Goal: Task Accomplishment & Management: Manage account settings

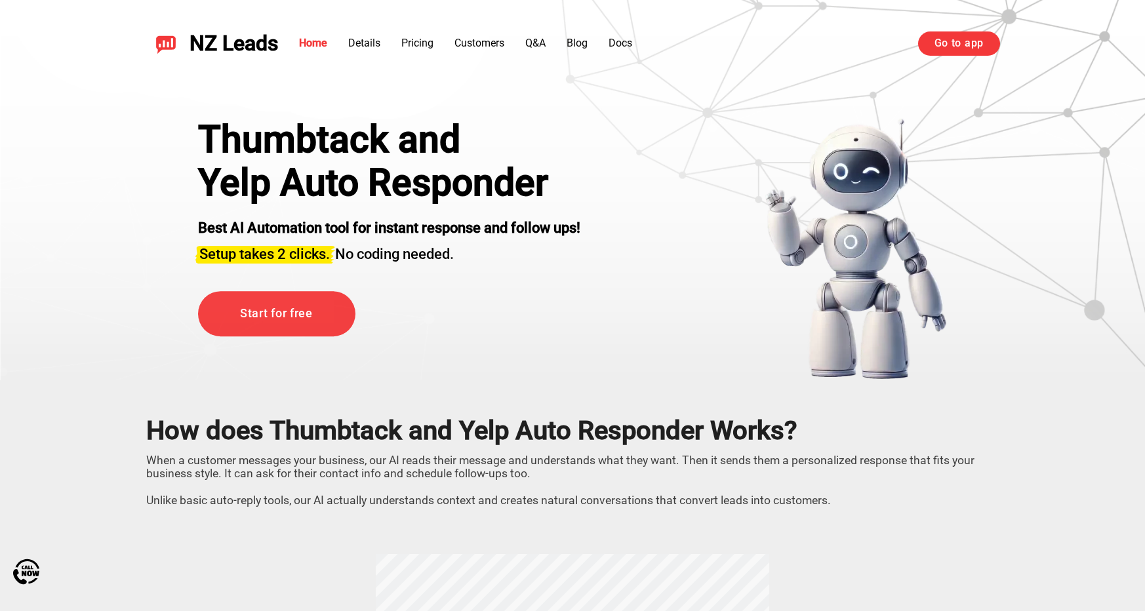
click at [946, 37] on link "Go to app" at bounding box center [959, 43] width 82 height 24
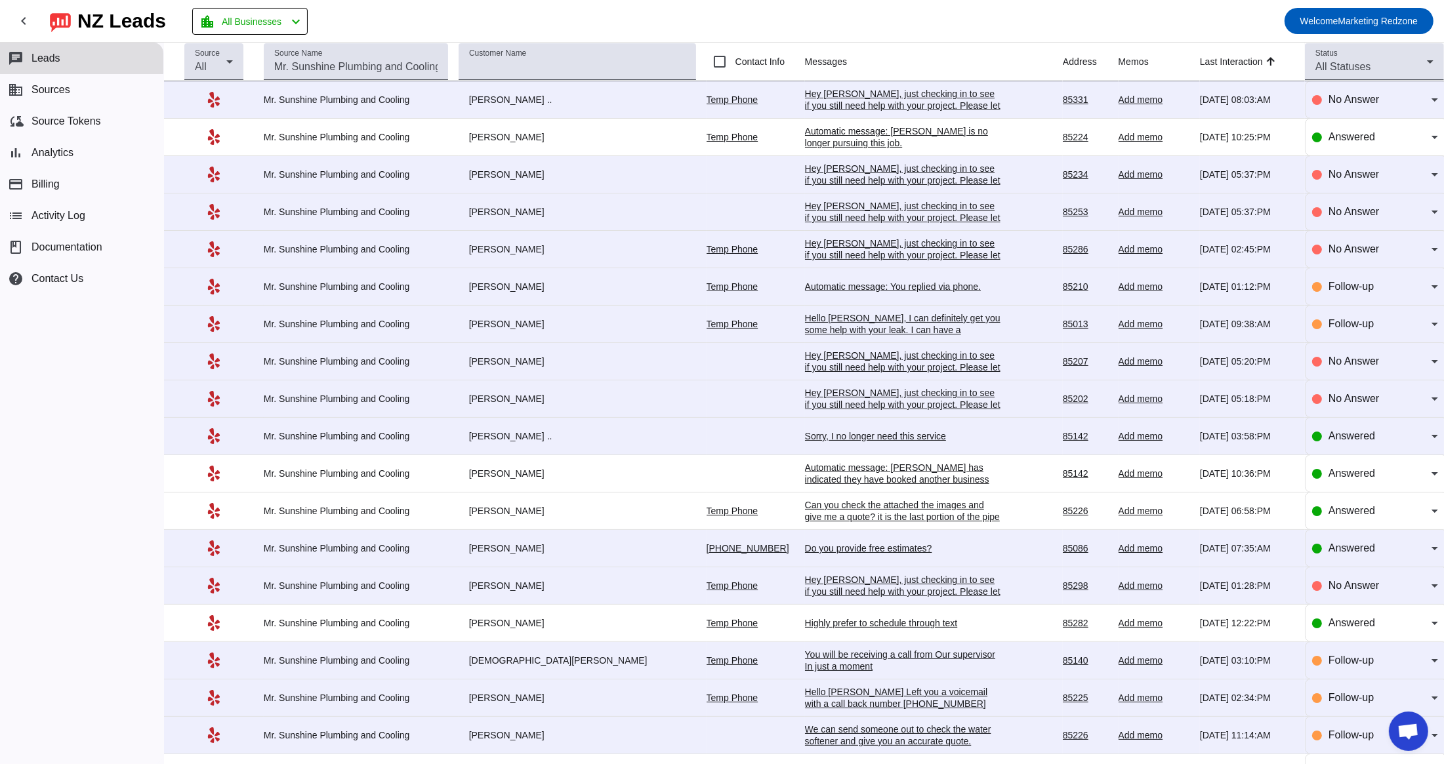
click at [869, 291] on div "Automatic message: You replied via phone." at bounding box center [903, 287] width 197 height 12
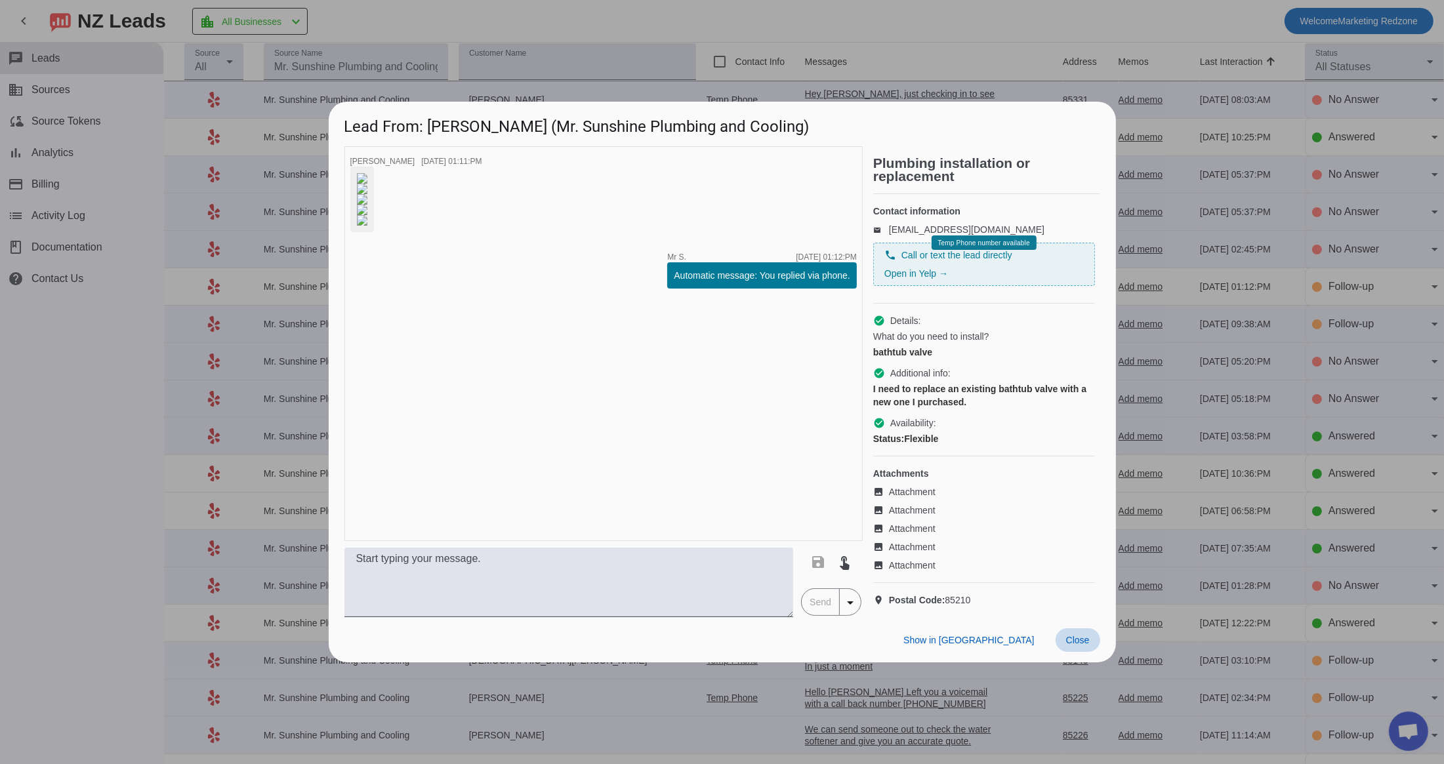
click at [1077, 646] on span "Close" at bounding box center [1078, 640] width 24 height 10
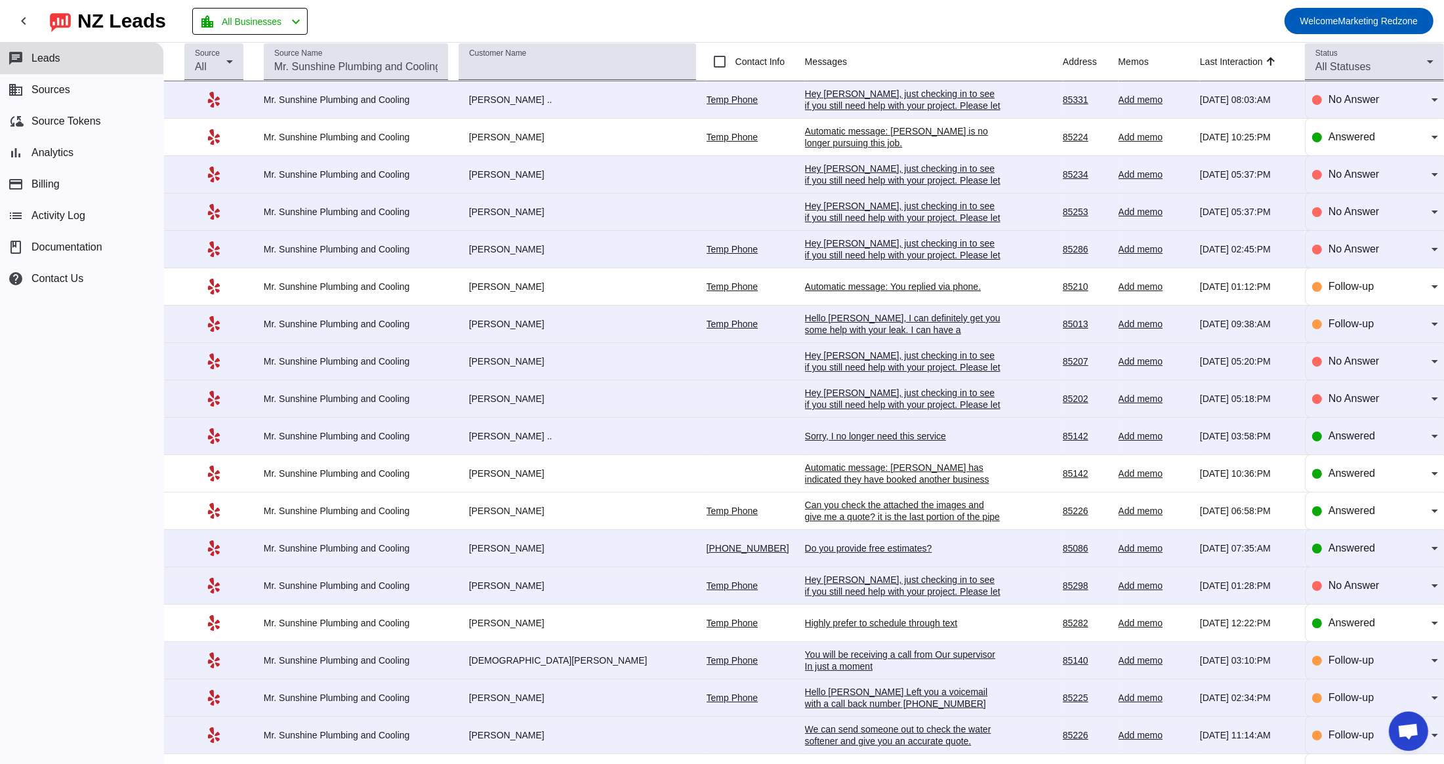
click at [625, 18] on mat-toolbar-row "chevron_left [GEOGRAPHIC_DATA] Leads location_city All Businesses chevron_left …" at bounding box center [722, 21] width 1444 height 42
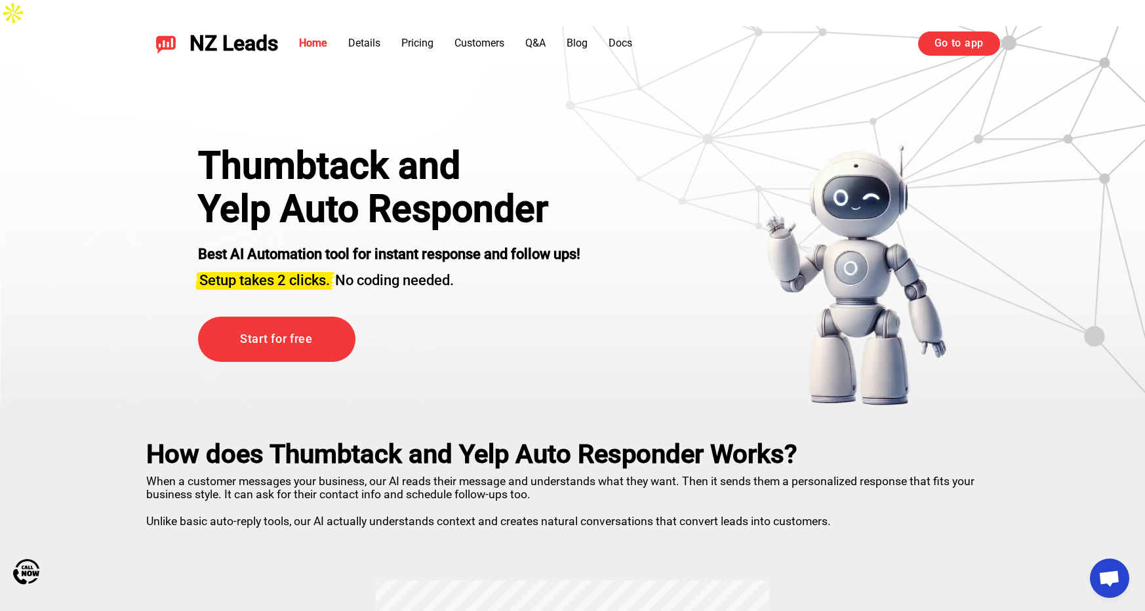
click at [973, 54] on link "Go to app" at bounding box center [959, 43] width 82 height 24
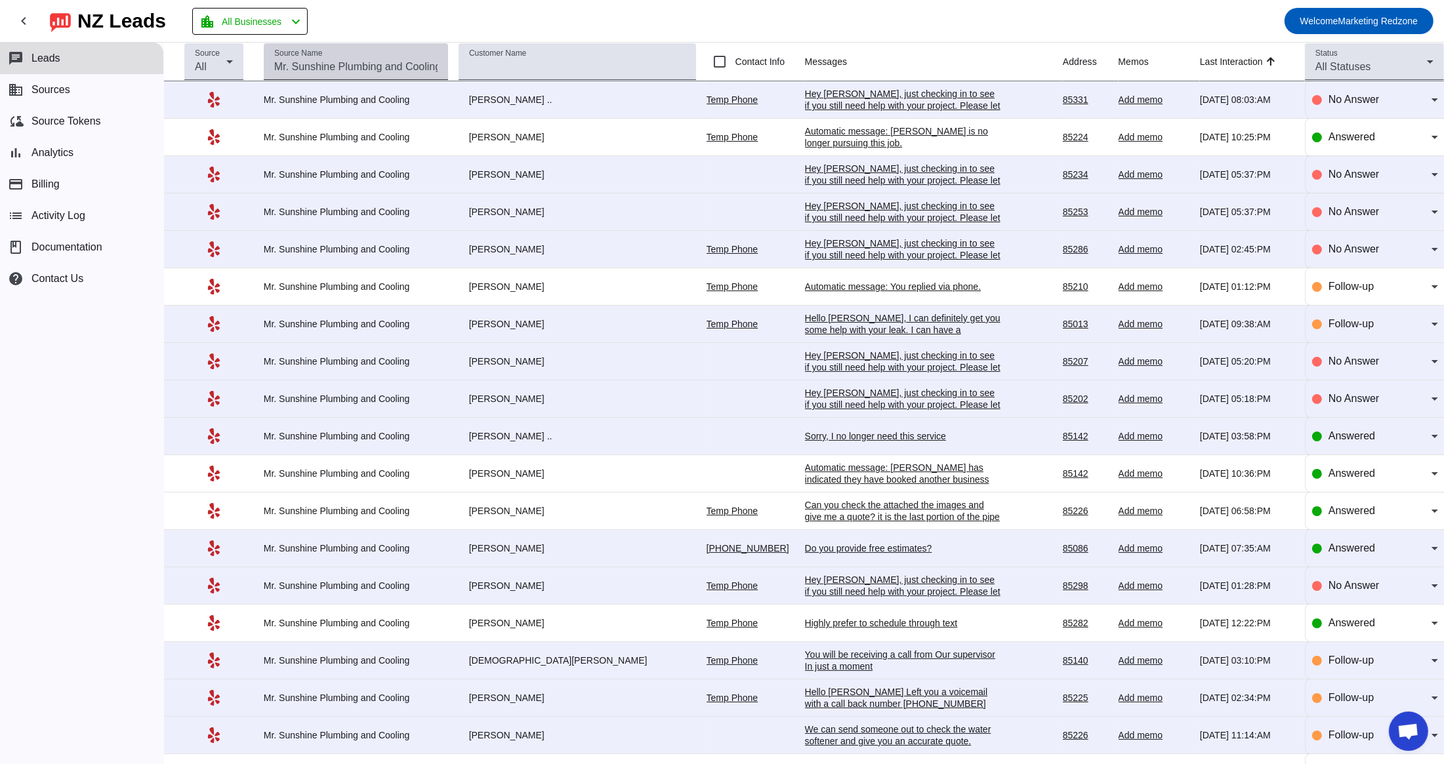
click at [382, 49] on div "Source Name" at bounding box center [355, 61] width 163 height 37
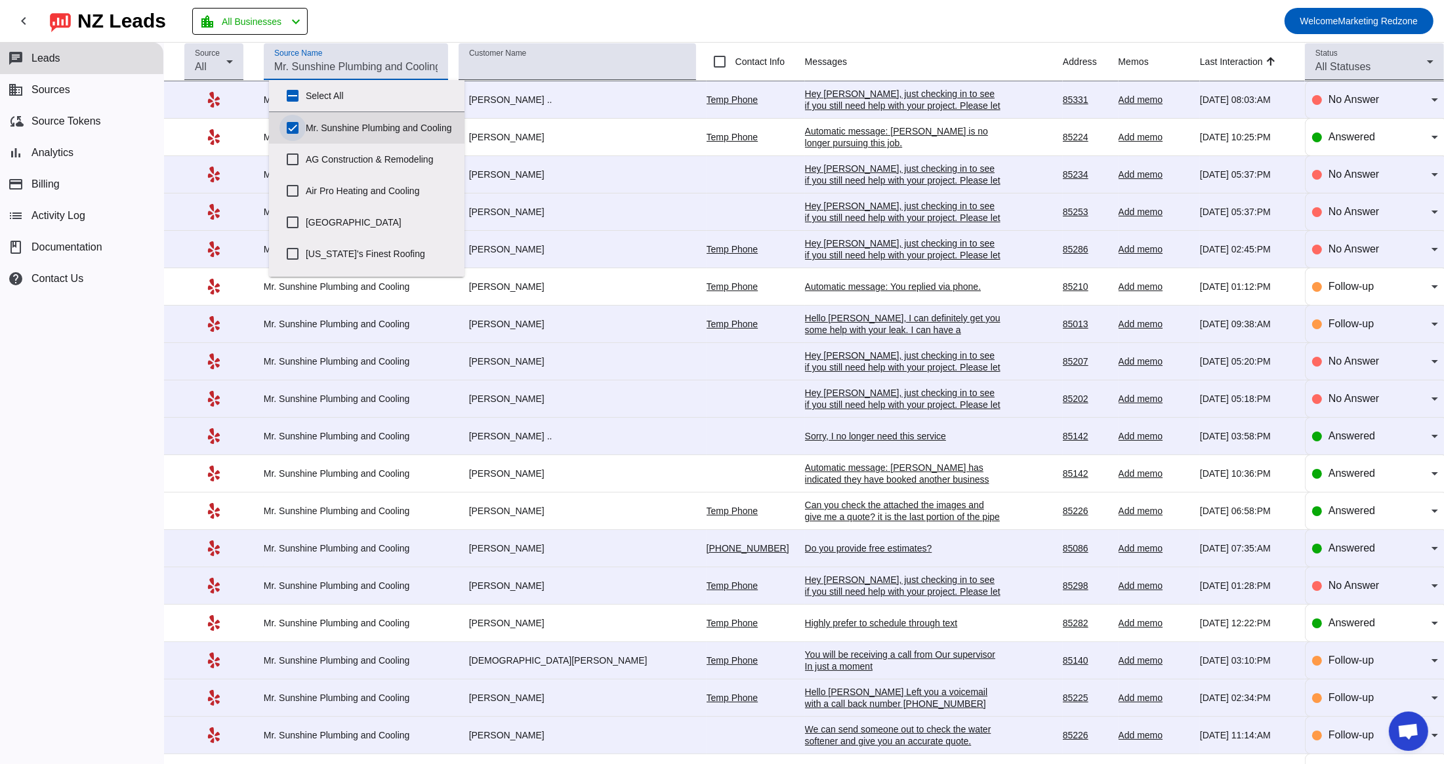
click at [288, 127] on input "Mr. Sunshine Plumbing and Cooling" at bounding box center [292, 128] width 26 height 26
checkbox input "false"
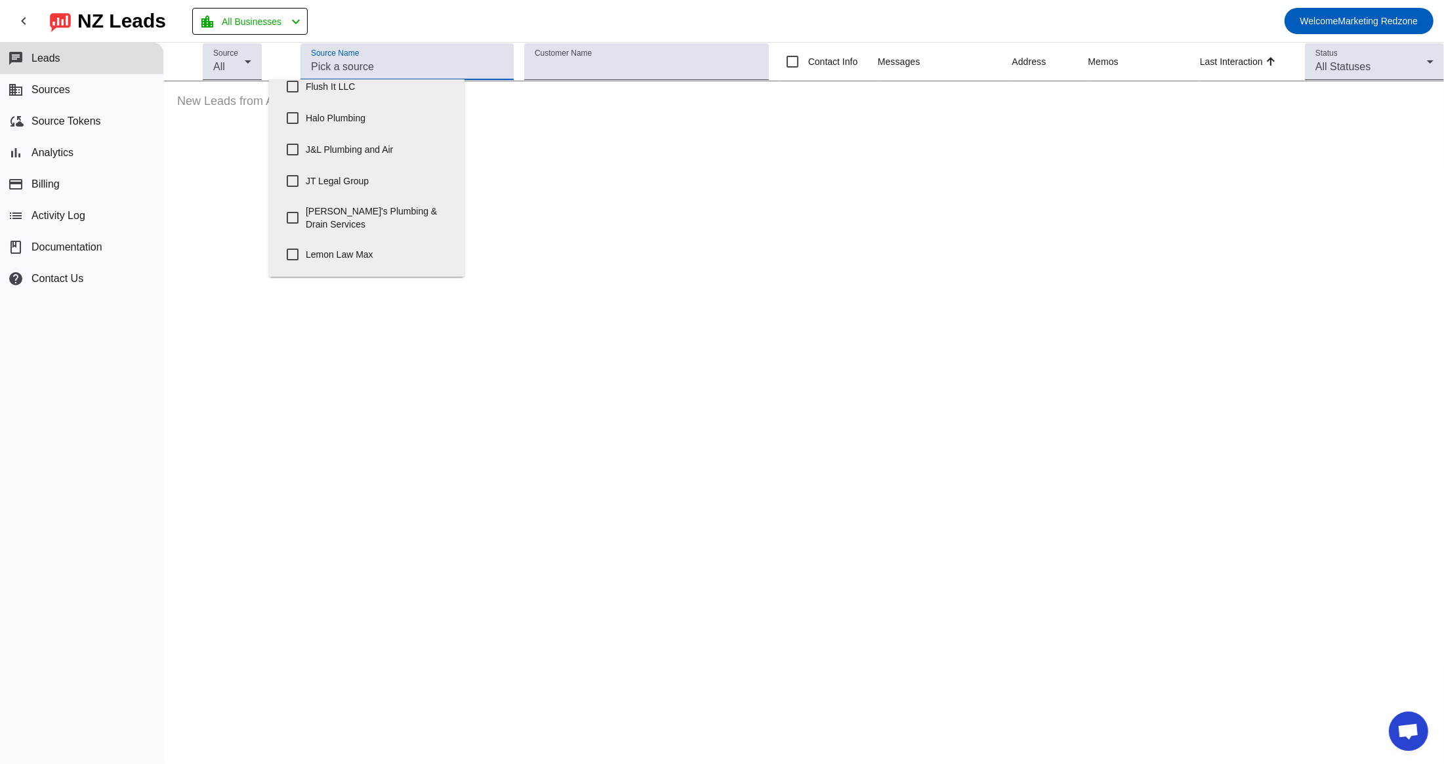
scroll to position [359, 0]
click at [293, 227] on input "[PERSON_NAME]'s Plumbing & Drain Services" at bounding box center [292, 214] width 26 height 26
checkbox input "true"
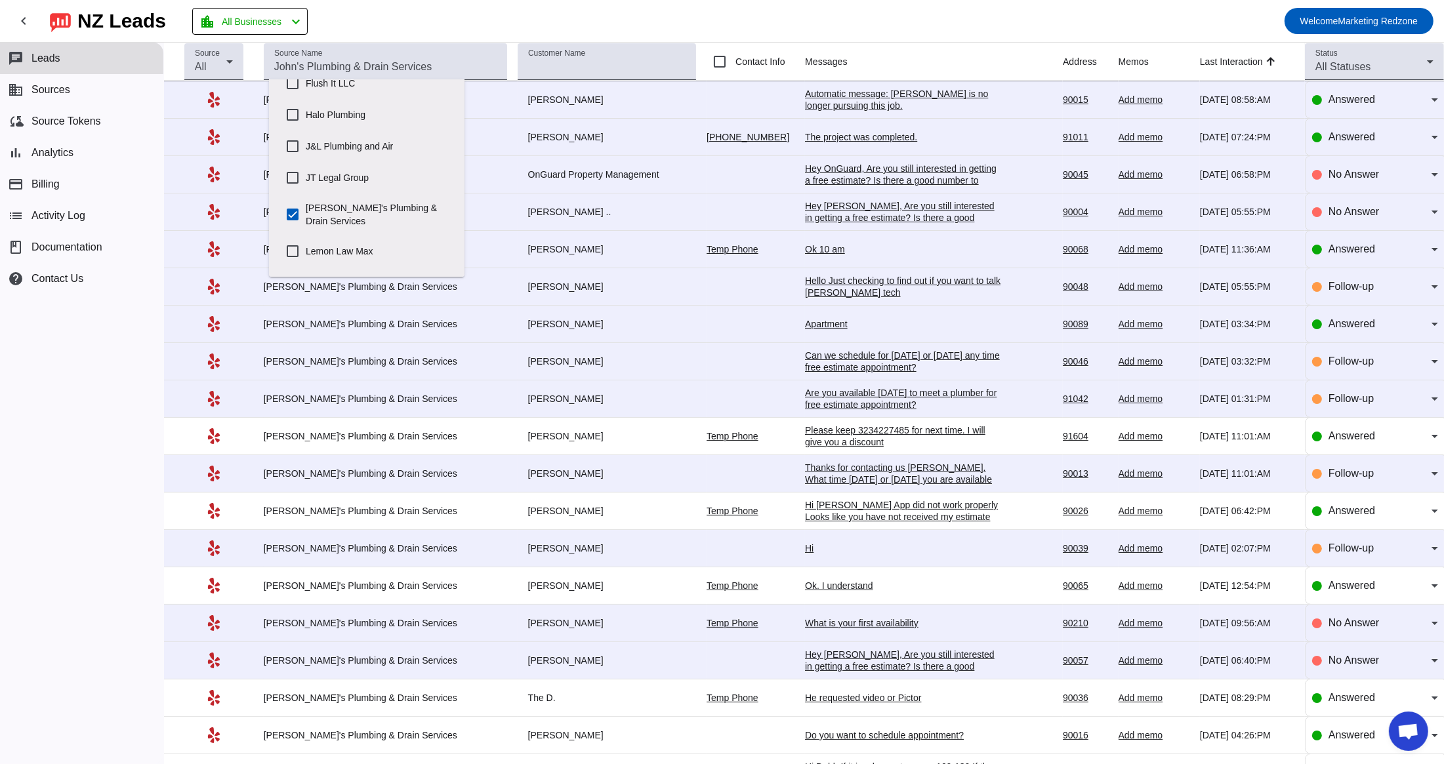
click at [858, 21] on mat-toolbar-row "chevron_left [GEOGRAPHIC_DATA] Leads location_city All Businesses chevron_left …" at bounding box center [722, 21] width 1444 height 42
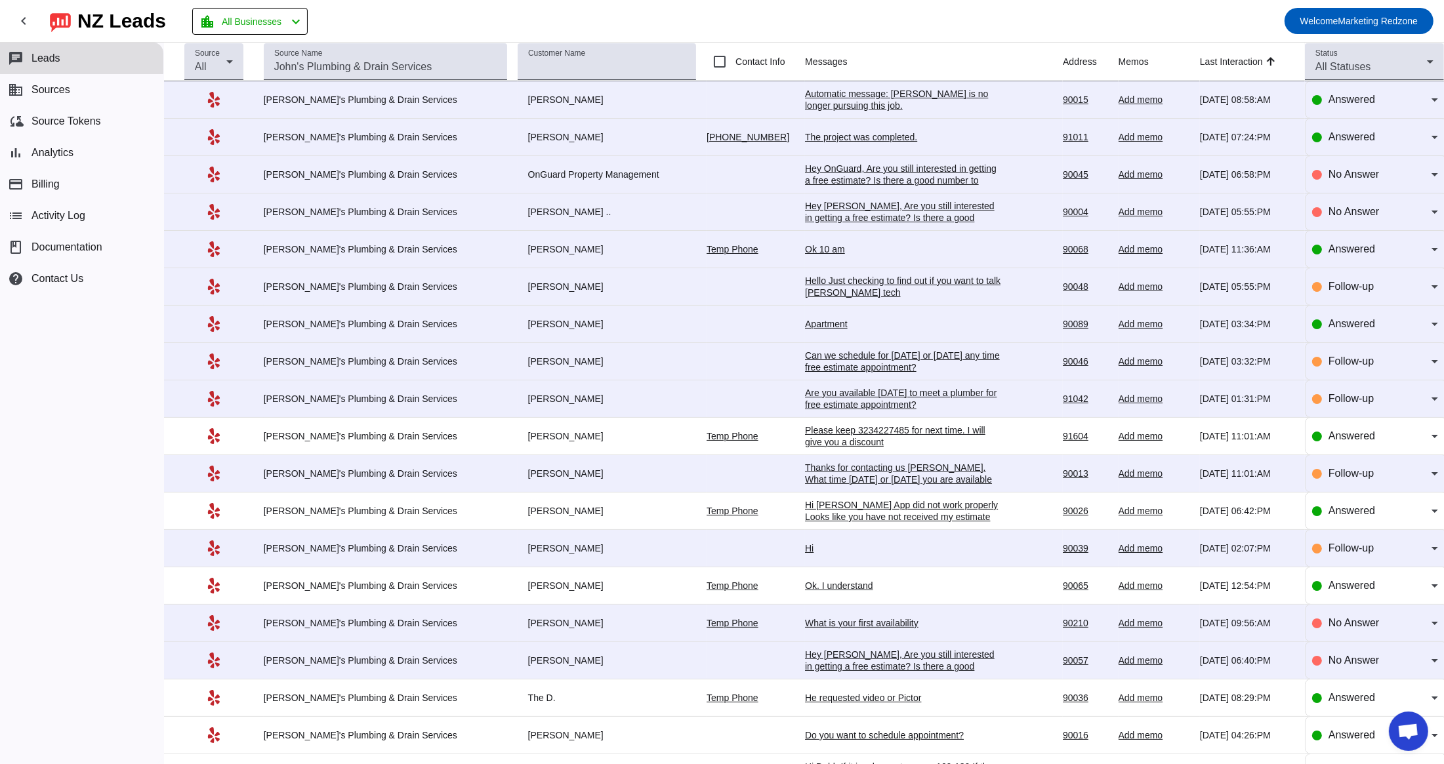
click at [833, 130] on td "The project was completed. [DATE] 07:24:PM" at bounding box center [934, 137] width 258 height 37
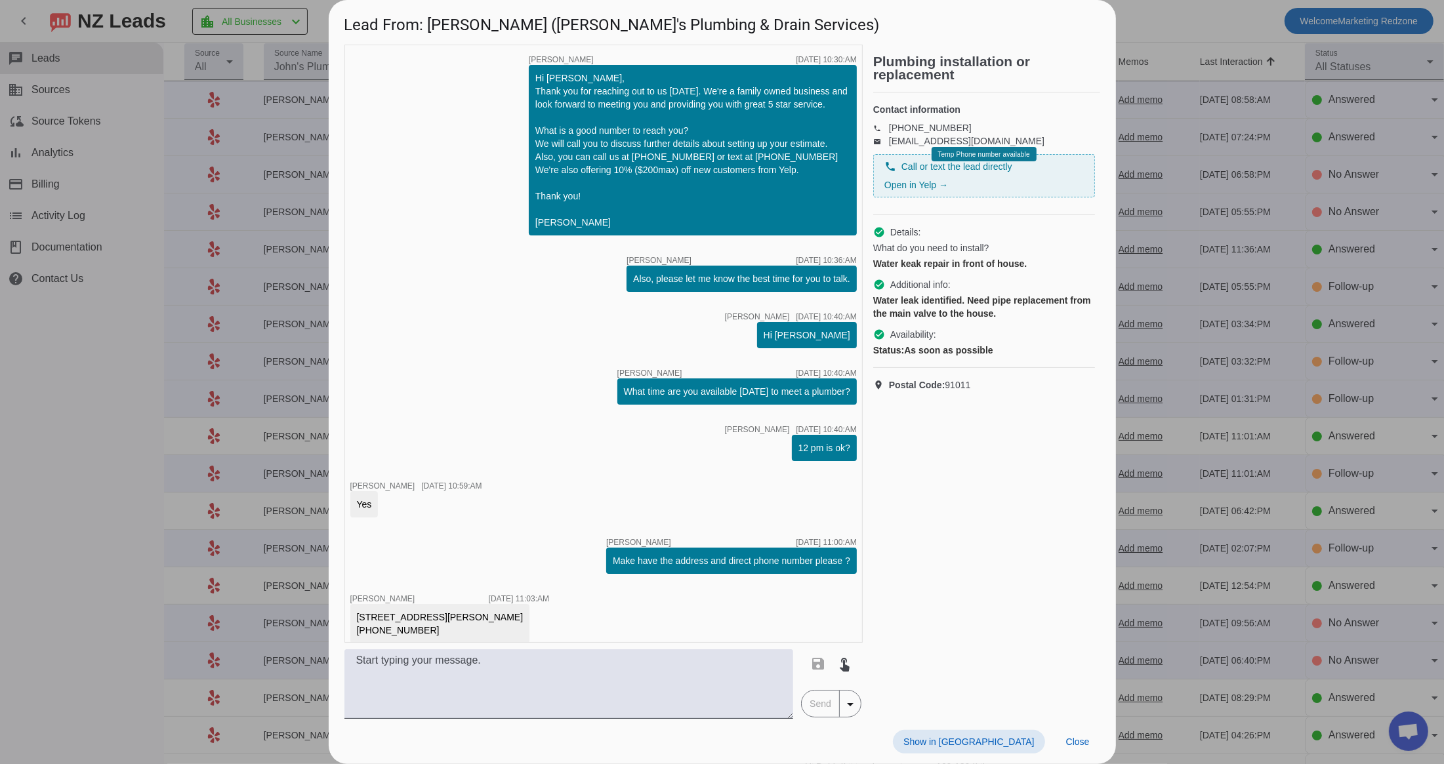
scroll to position [333, 0]
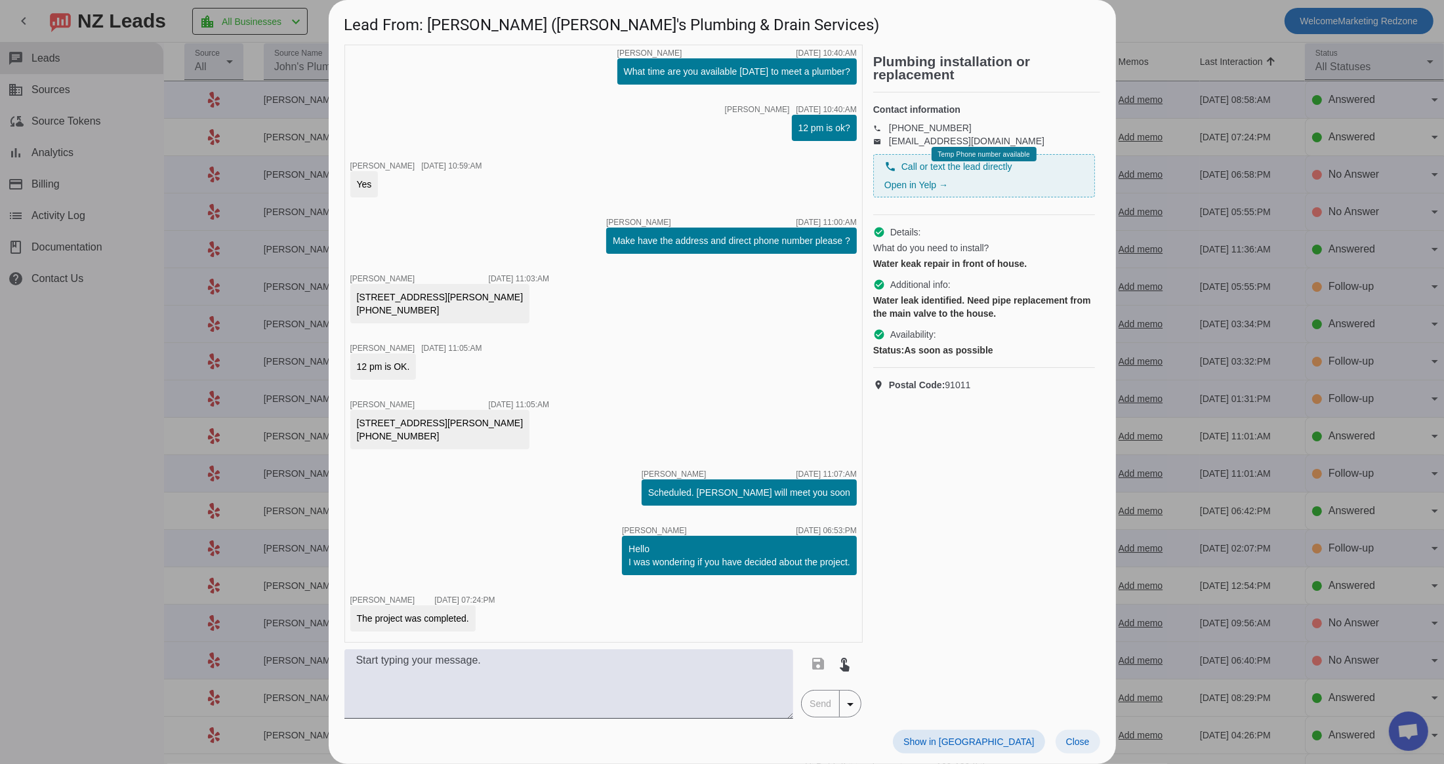
click at [1082, 745] on span "Close" at bounding box center [1078, 742] width 24 height 10
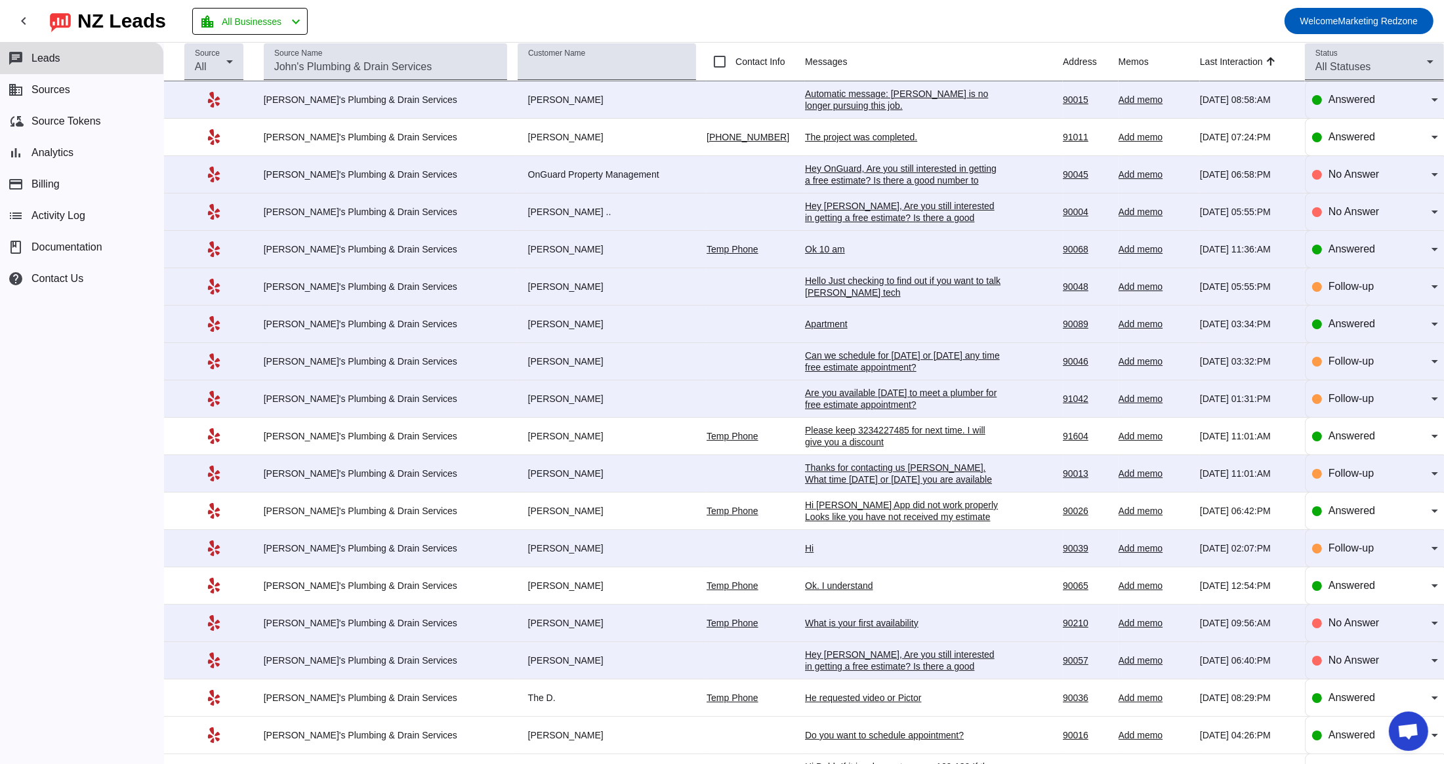
click at [805, 246] on div "Ok 10 am" at bounding box center [903, 249] width 197 height 12
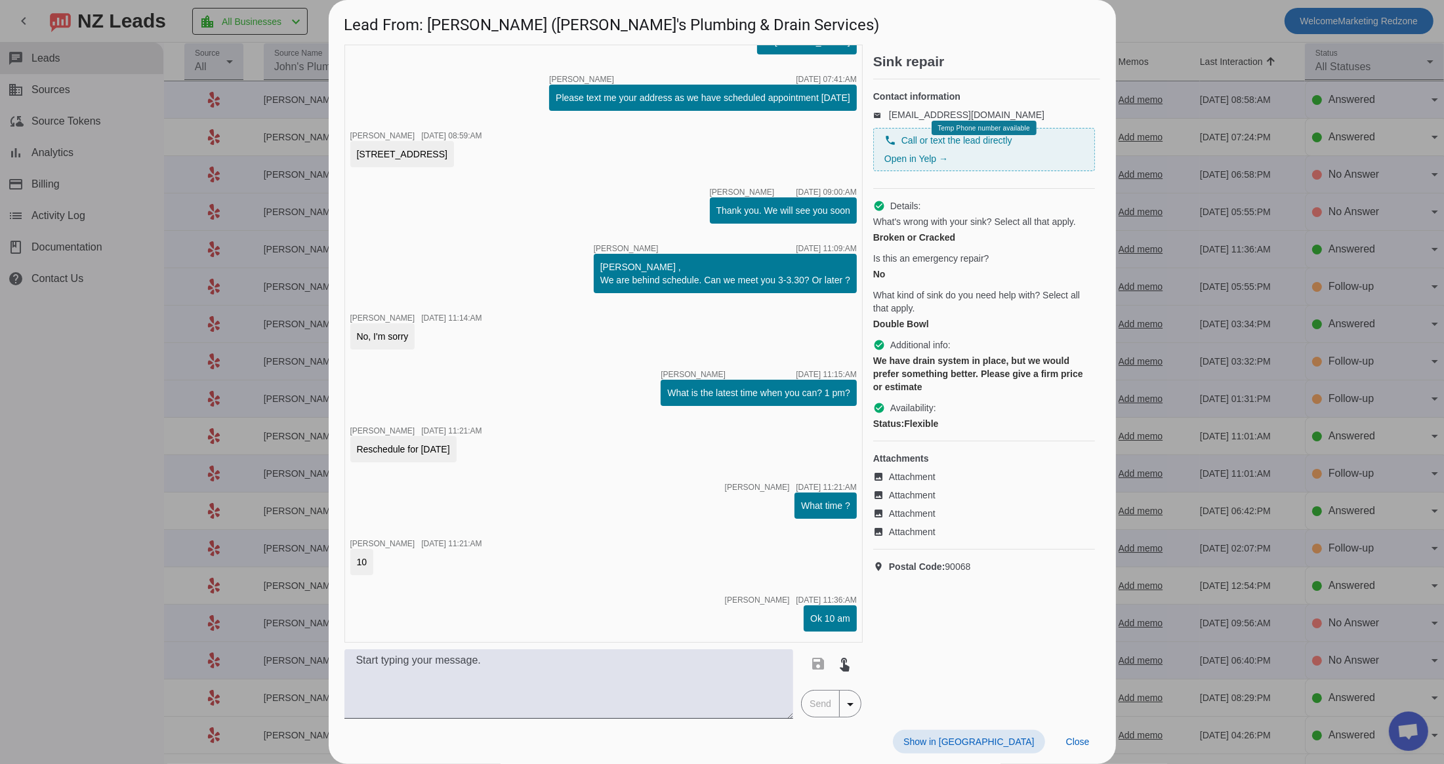
scroll to position [1309, 0]
